Goal: Understand process/instructions

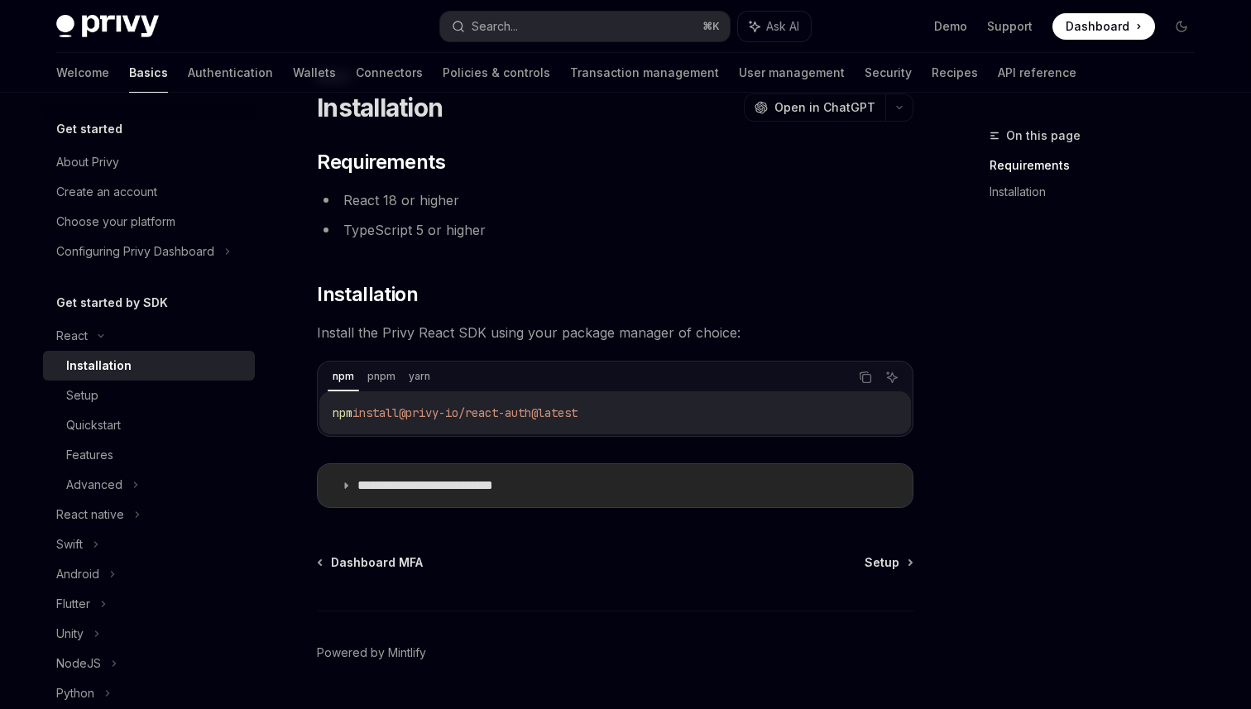
click at [430, 480] on p "**********" at bounding box center [450, 485] width 187 height 17
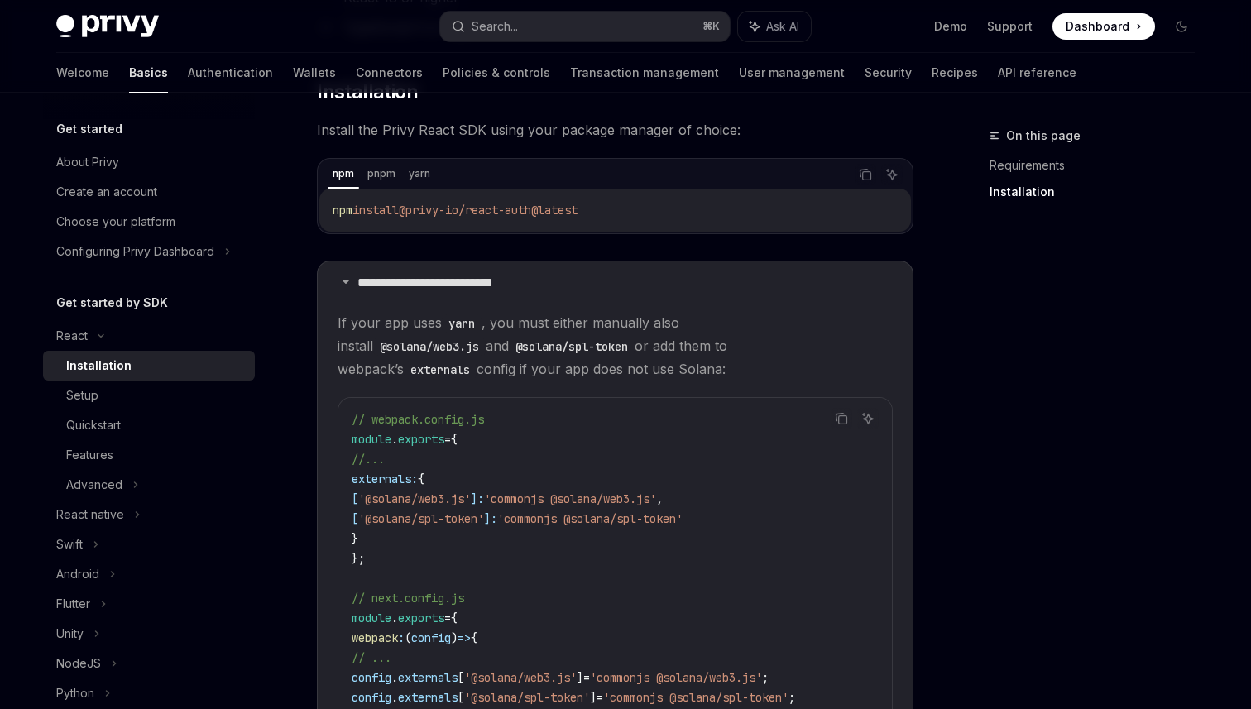
scroll to position [257, 0]
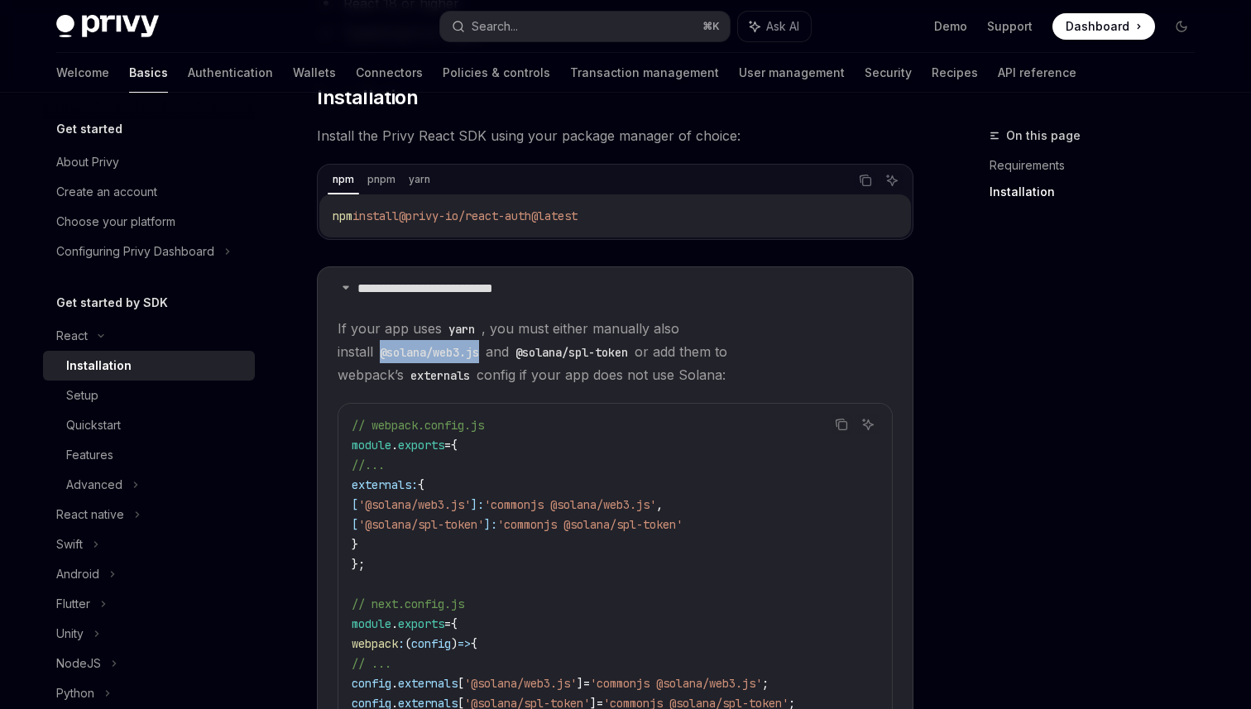
drag, startPoint x: 830, startPoint y: 324, endPoint x: 727, endPoint y: 324, distance: 103.4
click at [486, 343] on code "@solana/web3.js" at bounding box center [429, 352] width 113 height 18
copy code "@solana/web3.js"
drag, startPoint x: 724, startPoint y: 529, endPoint x: 607, endPoint y: 530, distance: 116.7
click at [607, 530] on span "'commonjs @solana/spl-token'" at bounding box center [589, 524] width 185 height 15
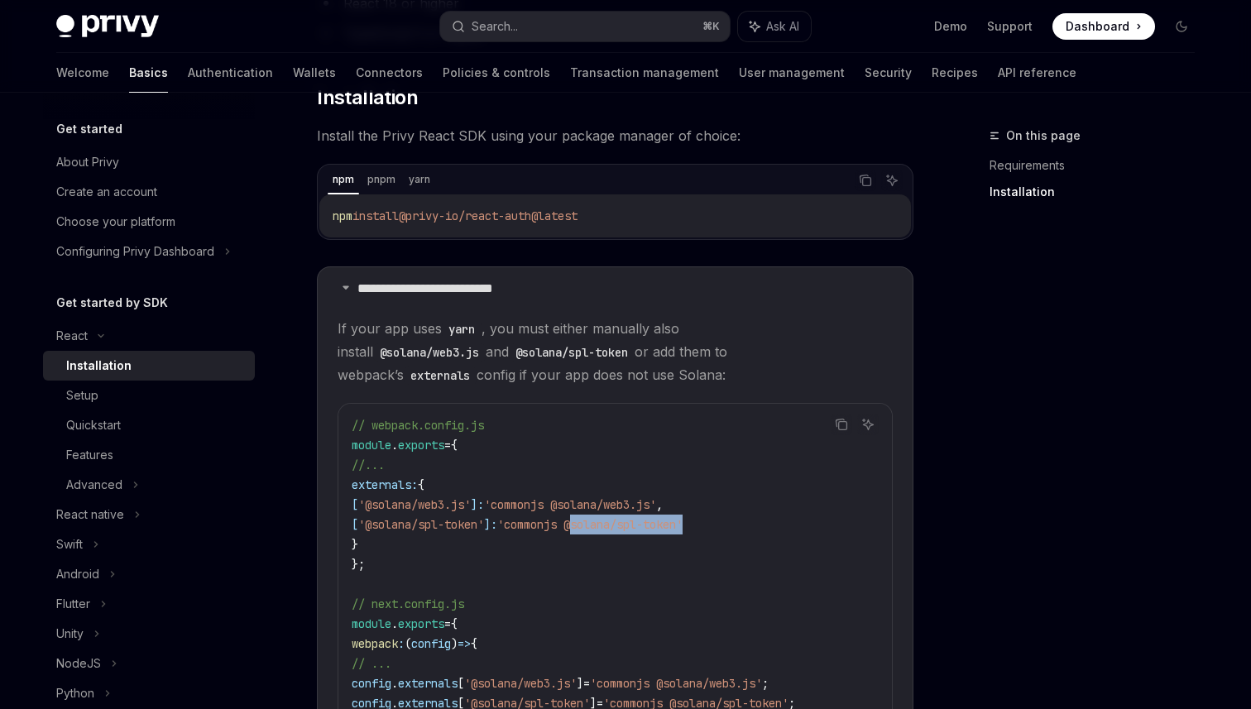
copy span "@solana/spl-token"
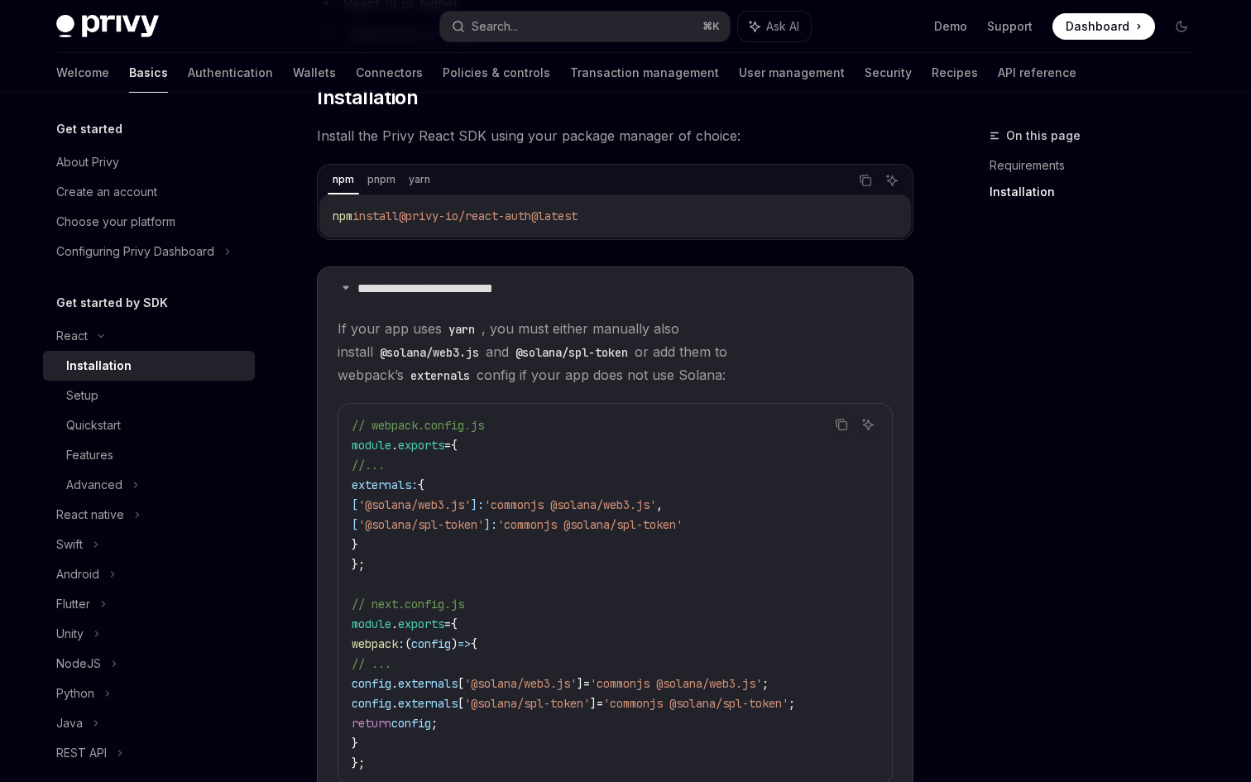
type textarea "*"
